Goal: Information Seeking & Learning: Check status

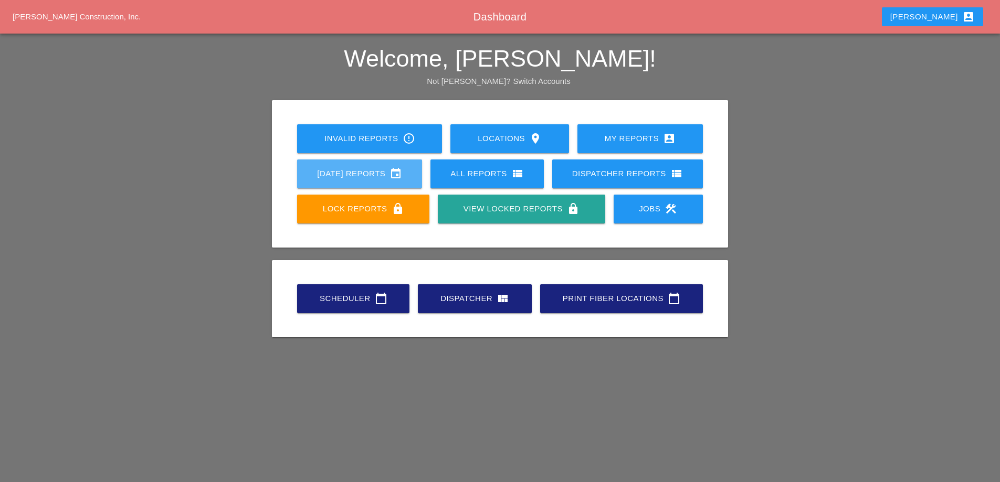
click at [376, 178] on div "[DATE] Reports event" at bounding box center [359, 173] width 91 height 13
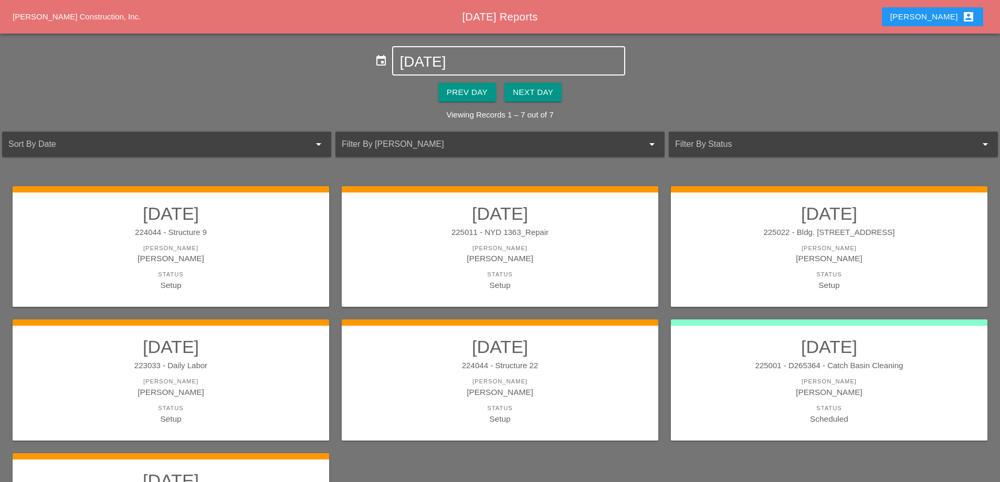
click at [452, 65] on input "[DATE]" at bounding box center [508, 62] width 218 height 17
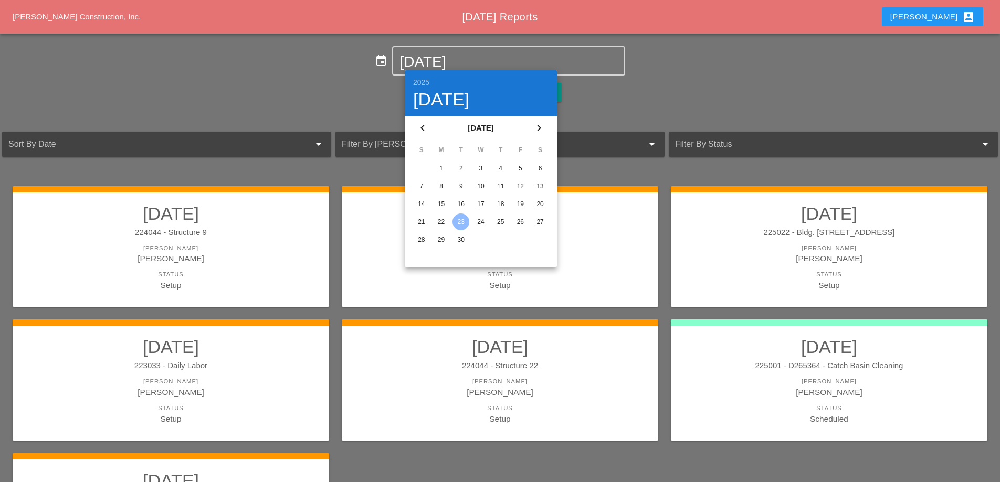
click at [480, 186] on div "10" at bounding box center [480, 186] width 17 height 17
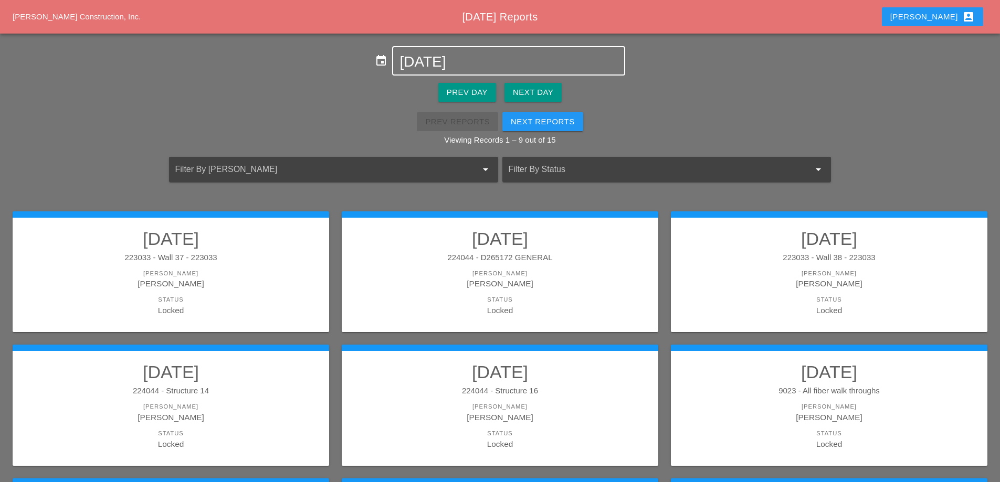
click at [443, 59] on input "[DATE]" at bounding box center [508, 62] width 218 height 17
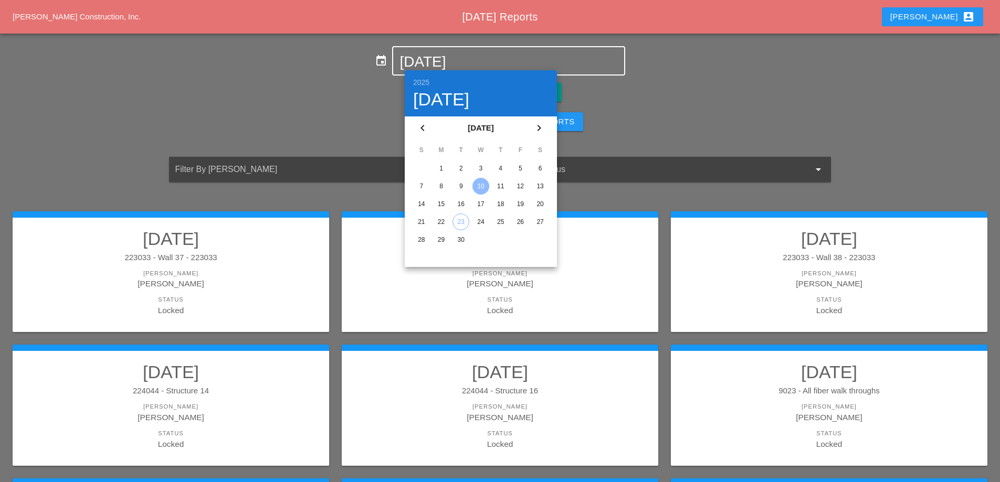
click at [482, 199] on div "17" at bounding box center [480, 204] width 17 height 17
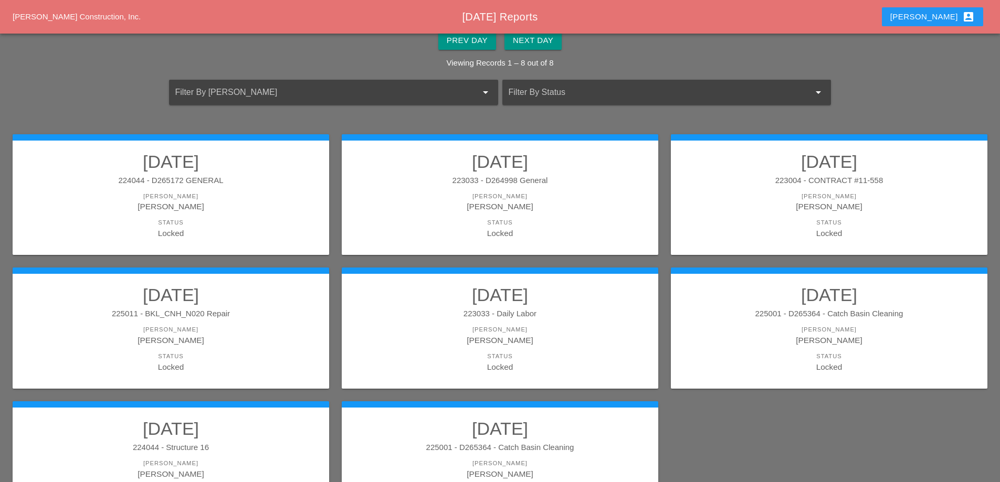
scroll to position [52, 0]
click at [740, 181] on div "223004 - CONTRACT #11-558" at bounding box center [829, 180] width 296 height 12
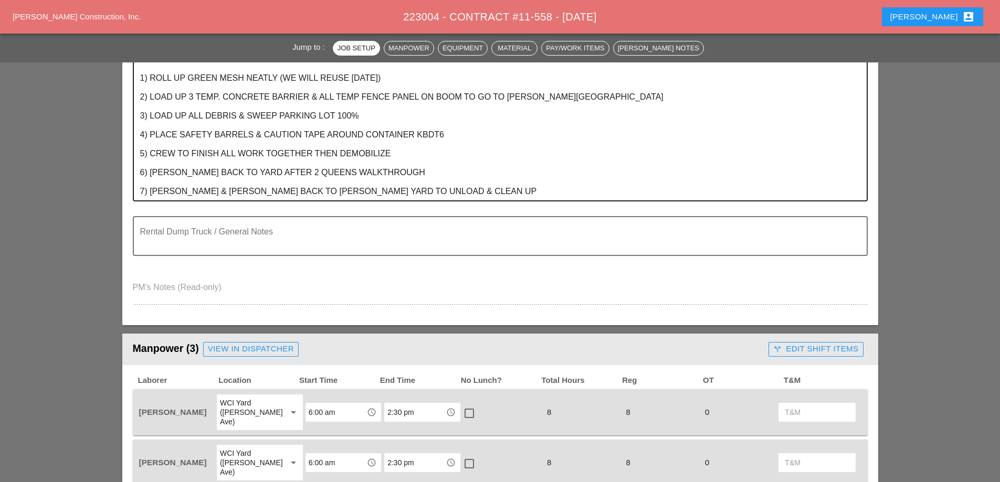
scroll to position [315, 0]
